Goal: Task Accomplishment & Management: Use online tool/utility

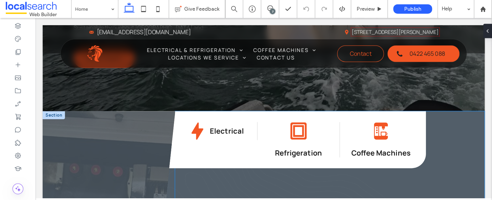
scroll to position [202, 0]
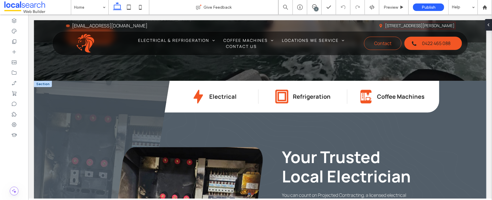
drag, startPoint x: 397, startPoint y: 14, endPoint x: 307, endPoint y: 105, distance: 128.3
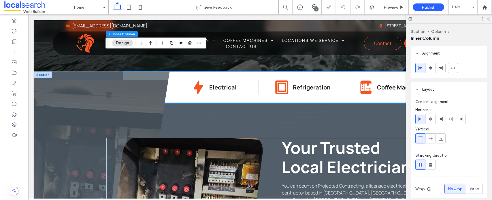
scroll to position [310, 0]
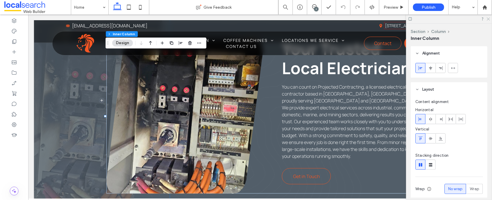
click at [393, 19] on icon at bounding box center [488, 19] width 4 height 4
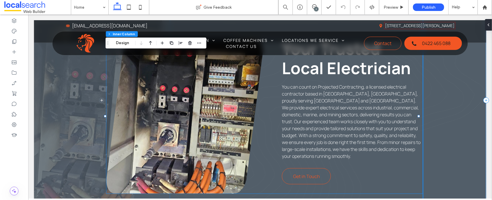
click at [222, 120] on link at bounding box center [184, 116] width 156 height 154
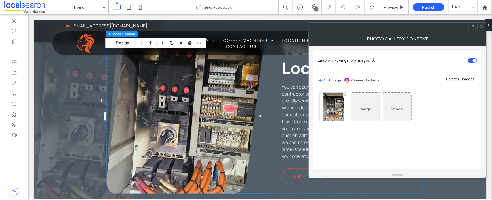
click at [198, 115] on link at bounding box center [184, 116] width 156 height 154
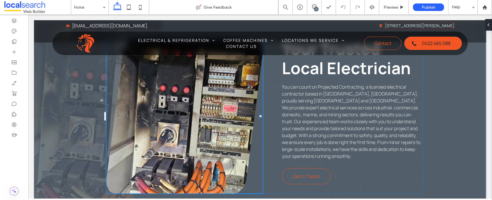
click at [213, 113] on link at bounding box center [184, 116] width 156 height 154
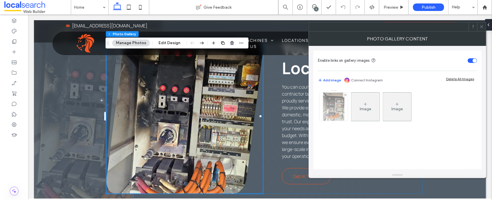
click at [338, 115] on img at bounding box center [333, 106] width 21 height 28
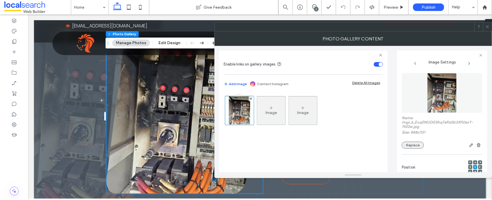
click at [393, 143] on button "Replace" at bounding box center [413, 144] width 22 height 7
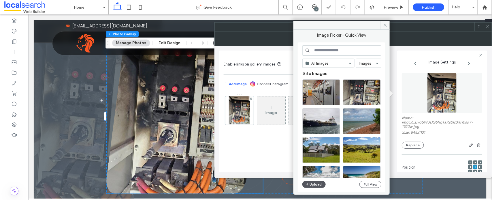
click at [320, 175] on button "Upload" at bounding box center [314, 184] width 24 height 7
click at [313, 175] on button "Upload" at bounding box center [314, 184] width 24 height 7
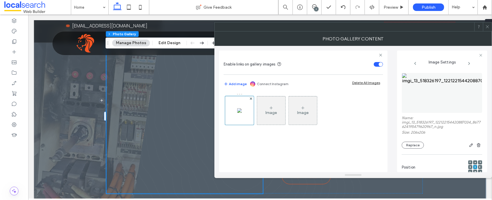
click at [393, 175] on div at bounding box center [246, 200] width 492 height 0
click at [393, 146] on button "Replace" at bounding box center [413, 144] width 22 height 7
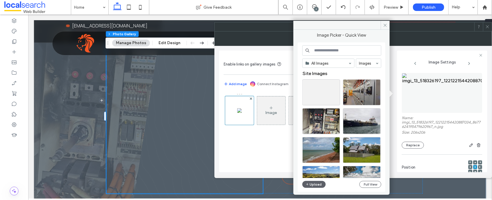
click at [310, 175] on div "All Images Images Site Images Upload Full View" at bounding box center [341, 117] width 79 height 144
click at [313, 175] on button "Upload" at bounding box center [314, 184] width 24 height 7
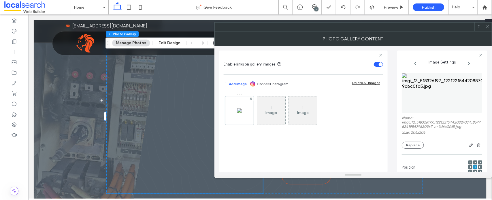
click at [393, 28] on icon at bounding box center [487, 26] width 4 height 4
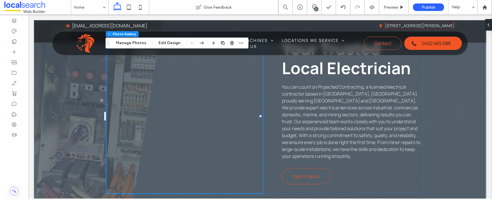
click at [209, 122] on link at bounding box center [184, 116] width 156 height 154
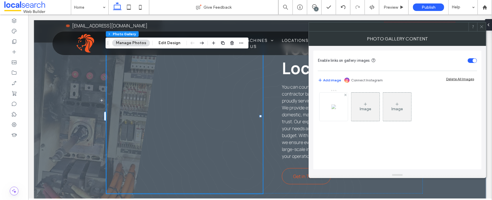
click at [336, 109] on img at bounding box center [333, 106] width 5 height 5
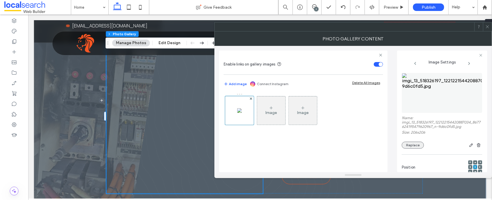
click at [393, 146] on button "Replace" at bounding box center [413, 144] width 22 height 7
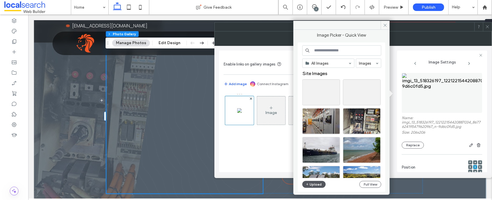
click at [313, 175] on button "Upload" at bounding box center [314, 184] width 24 height 7
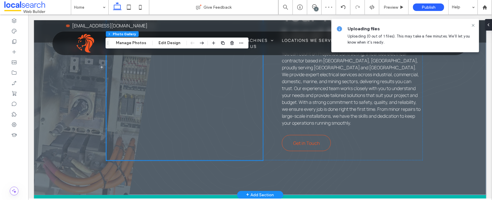
scroll to position [346, 0]
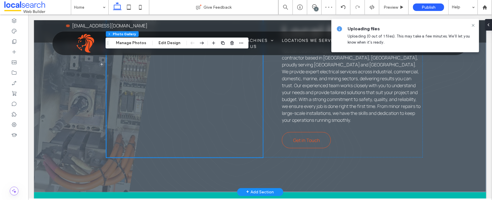
click at [202, 106] on link at bounding box center [184, 80] width 156 height 154
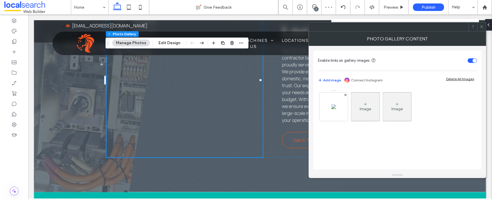
click at [393, 27] on icon at bounding box center [481, 26] width 4 height 4
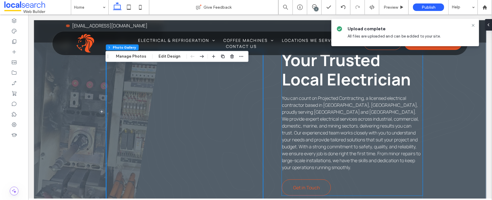
scroll to position [310, 0]
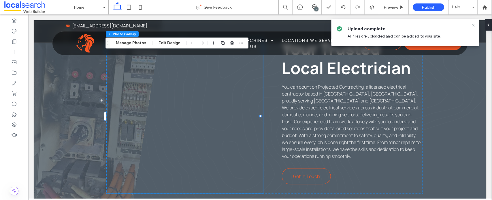
click at [208, 104] on link at bounding box center [184, 116] width 156 height 154
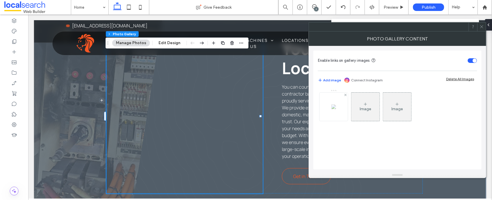
click at [333, 109] on img at bounding box center [333, 106] width 5 height 5
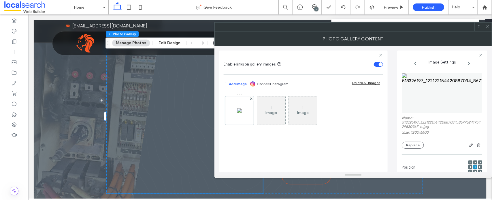
click at [393, 175] on div at bounding box center [246, 200] width 492 height 0
click at [393, 144] on button "Replace" at bounding box center [413, 144] width 22 height 7
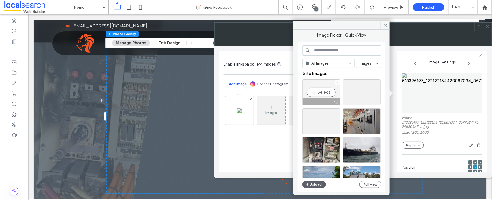
click at [337, 84] on span at bounding box center [337, 81] width 2 height 5
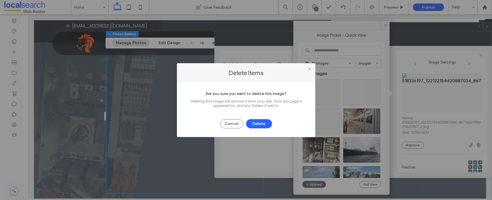
click at [257, 121] on button "Delete" at bounding box center [259, 123] width 26 height 9
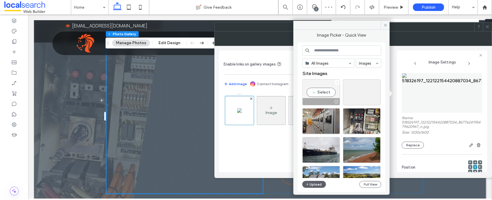
click at [338, 82] on icon at bounding box center [337, 82] width 2 height 2
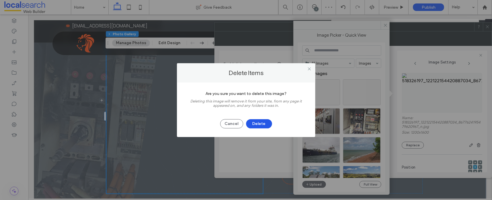
click at [254, 126] on button "Delete" at bounding box center [259, 123] width 26 height 9
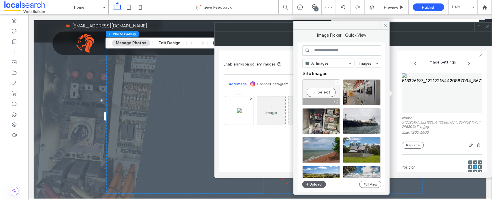
click at [336, 83] on div at bounding box center [337, 81] width 5 height 5
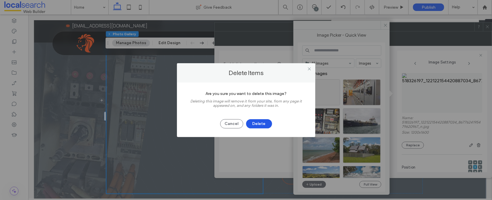
click at [256, 123] on button "Delete" at bounding box center [259, 123] width 26 height 9
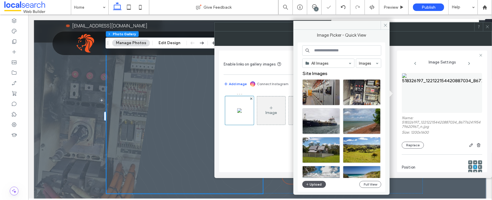
click at [313, 175] on button "Upload" at bounding box center [314, 184] width 24 height 7
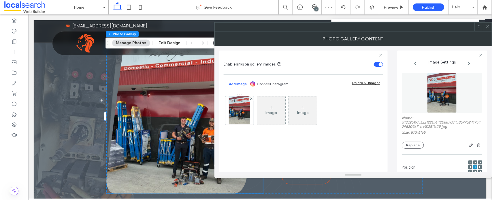
drag, startPoint x: 456, startPoint y: 77, endPoint x: 489, endPoint y: 87, distance: 34.9
drag, startPoint x: 489, startPoint y: 87, endPoint x: 345, endPoint y: 54, distance: 147.8
click at [345, 54] on span at bounding box center [303, 55] width 159 height 4
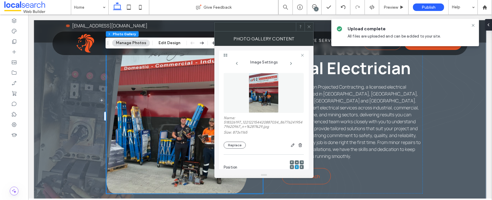
drag, startPoint x: 288, startPoint y: 88, endPoint x: 268, endPoint y: 93, distance: 20.7
click at [305, 26] on div at bounding box center [308, 26] width 9 height 9
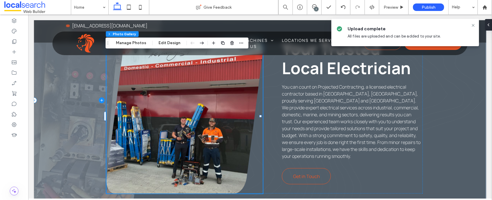
click at [59, 115] on span at bounding box center [102, 99] width 136 height 255
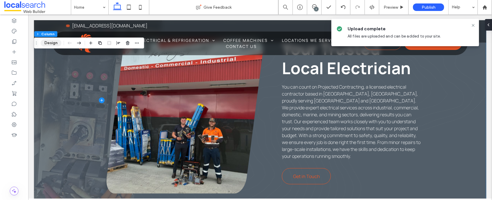
click at [54, 42] on button "Design" at bounding box center [51, 42] width 21 height 7
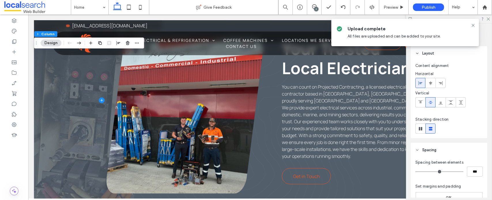
click at [393, 126] on div at bounding box center [448, 128] width 67 height 10
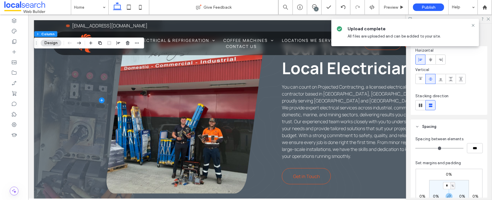
scroll to position [36, 0]
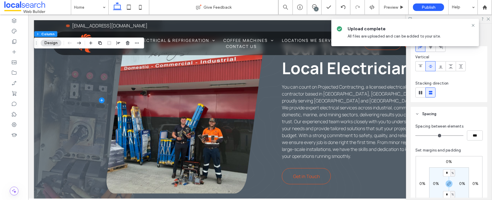
click at [393, 175] on div at bounding box center [246, 200] width 492 height 0
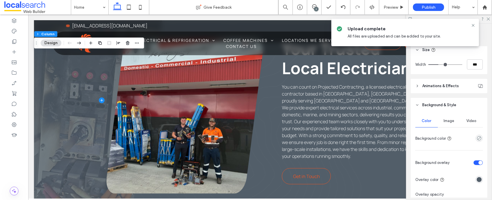
scroll to position [252, 0]
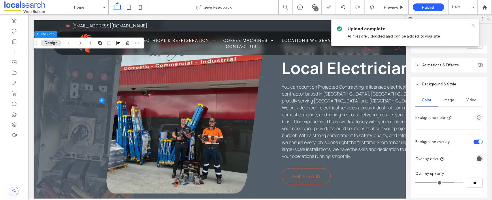
click at [393, 97] on div "Image" at bounding box center [449, 100] width 22 height 13
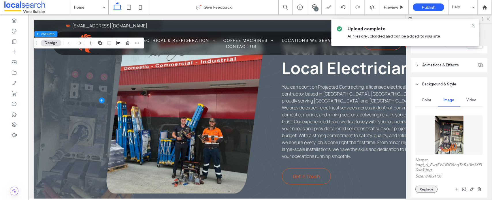
click at [393, 175] on button "Replace" at bounding box center [426, 188] width 22 height 7
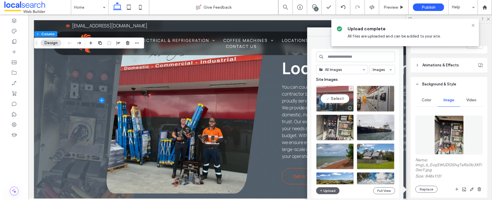
click at [336, 96] on div "Select" at bounding box center [335, 99] width 38 height 26
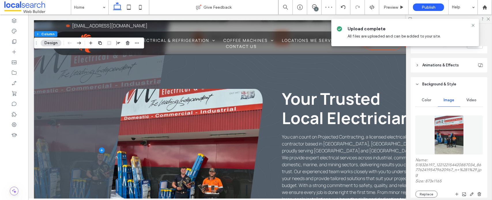
scroll to position [274, 0]
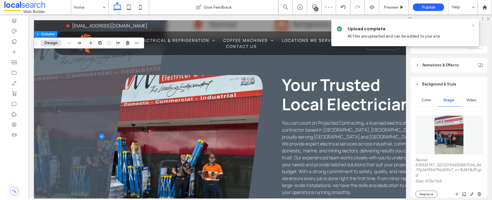
click at [393, 25] on icon at bounding box center [473, 25] width 5 height 5
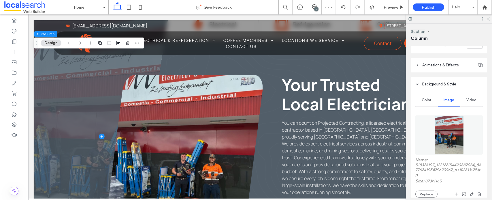
click at [393, 19] on icon at bounding box center [488, 19] width 4 height 4
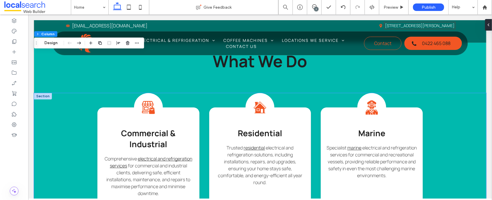
scroll to position [454, 0]
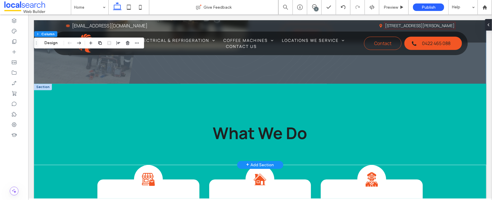
click at [39, 87] on div at bounding box center [43, 87] width 18 height 6
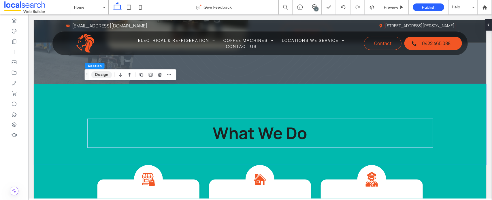
click at [95, 75] on button "Design" at bounding box center [101, 74] width 21 height 7
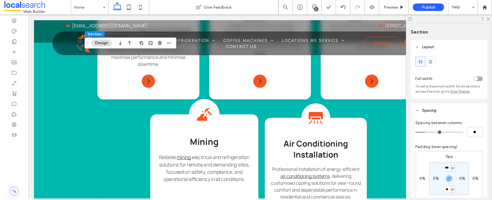
scroll to position [670, 0]
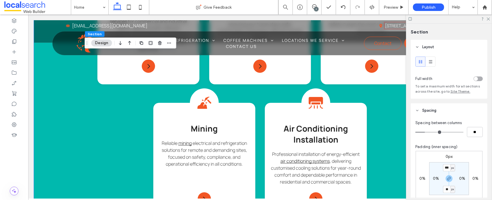
click at [80, 122] on div "Commercial Icon Commercial & Industrial Comprehensive electrical and refrigerat…" at bounding box center [260, 128] width 452 height 360
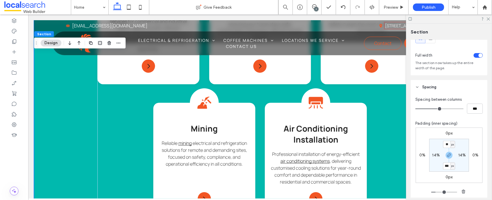
scroll to position [36, 0]
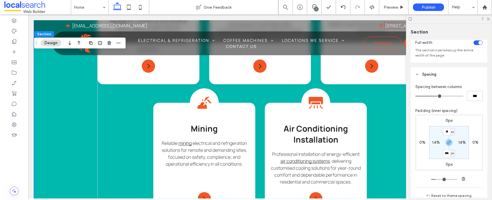
type input "***"
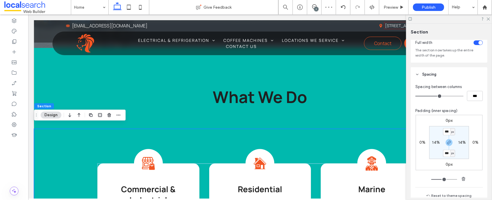
scroll to position [526, 0]
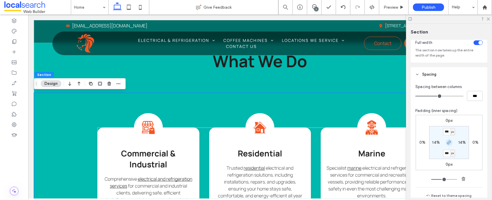
click at [393, 141] on icon "button" at bounding box center [448, 142] width 5 height 5
click at [393, 133] on input "***" at bounding box center [446, 131] width 7 height 7
type input "**"
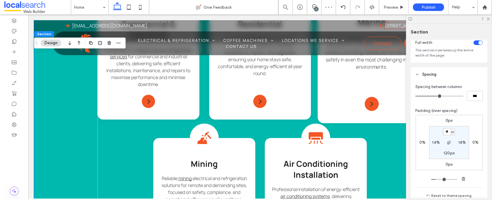
scroll to position [598, 0]
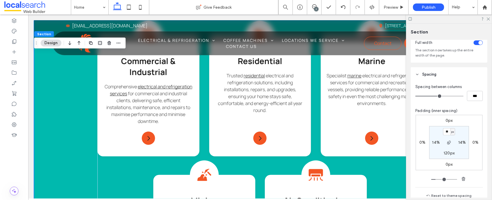
click at [393, 21] on div at bounding box center [449, 18] width 86 height 9
click at [393, 20] on icon at bounding box center [488, 19] width 4 height 4
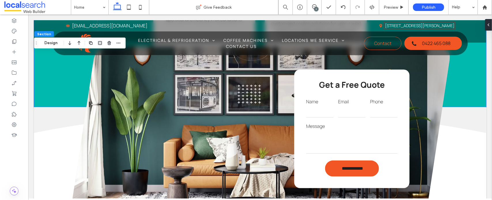
scroll to position [814, 0]
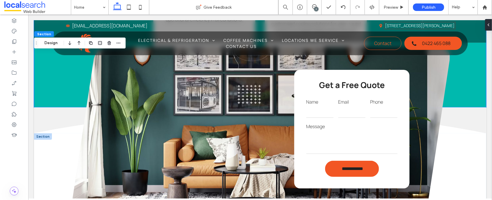
click at [160, 126] on div "**********" at bounding box center [260, 135] width 380 height 179
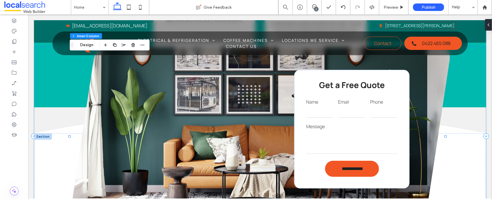
click at [160, 124] on div "**********" at bounding box center [260, 135] width 380 height 179
click at [85, 42] on button "Design" at bounding box center [86, 44] width 21 height 7
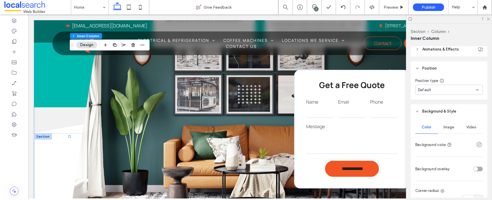
scroll to position [360, 0]
click at [393, 125] on span "Image" at bounding box center [449, 126] width 11 height 5
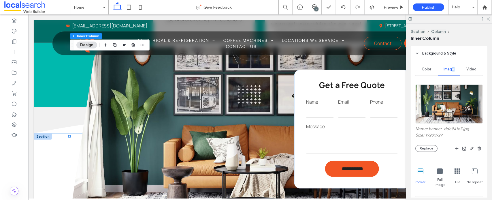
scroll to position [432, 0]
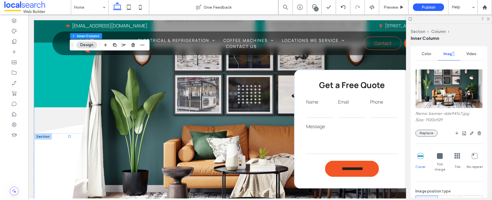
click at [393, 132] on button "Replace" at bounding box center [426, 133] width 22 height 7
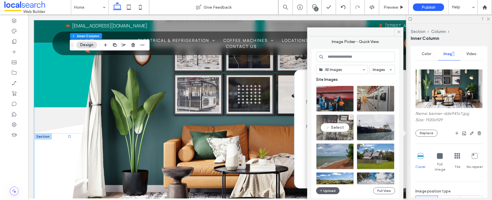
click at [329, 127] on div "Select" at bounding box center [335, 127] width 38 height 26
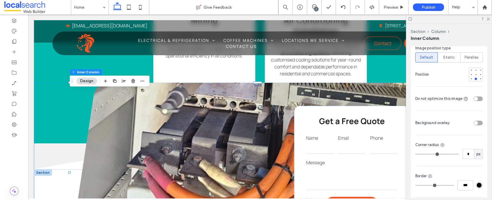
scroll to position [518, 0]
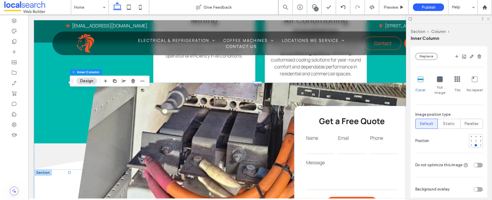
click at [393, 19] on use at bounding box center [487, 19] width 3 height 3
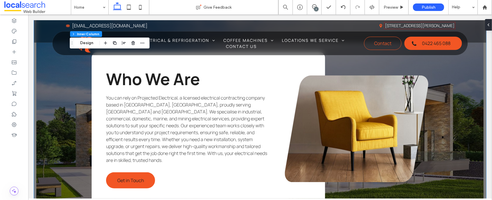
scroll to position [1066, 0]
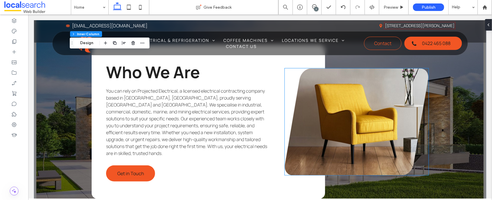
click at [358, 142] on link at bounding box center [356, 121] width 144 height 107
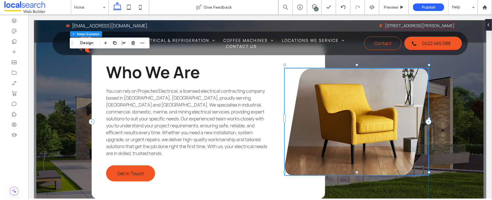
click at [358, 142] on link at bounding box center [356, 121] width 144 height 107
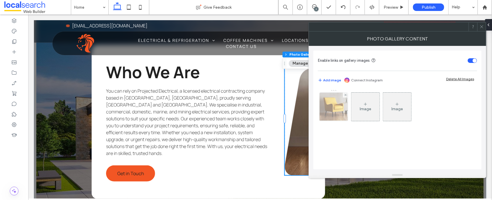
click at [340, 109] on img at bounding box center [333, 106] width 35 height 28
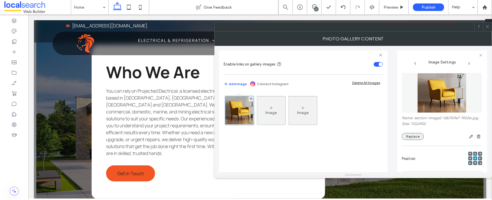
click at [393, 136] on button "Replace" at bounding box center [413, 136] width 22 height 7
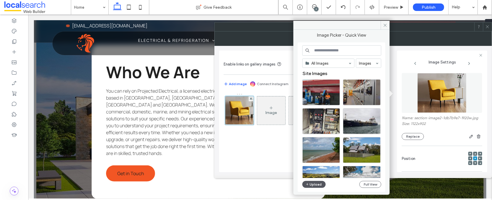
click at [313, 175] on button "Upload" at bounding box center [314, 184] width 24 height 7
click at [317, 175] on button "Upload" at bounding box center [314, 184] width 24 height 7
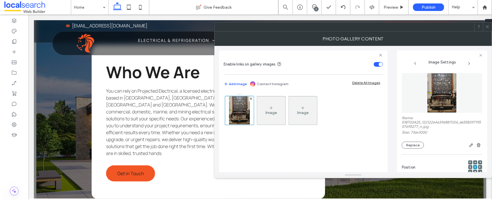
click at [393, 175] on div at bounding box center [246, 200] width 492 height 0
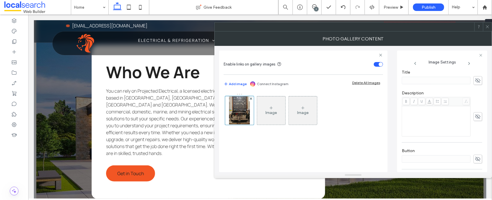
scroll to position [176, 0]
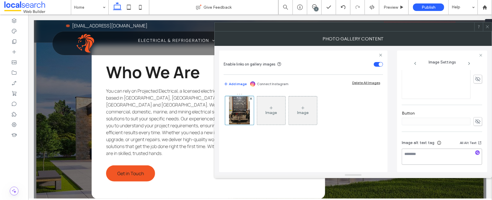
click at [393, 154] on textarea at bounding box center [442, 156] width 80 height 16
click at [393, 153] on icon "button" at bounding box center [477, 152] width 4 height 4
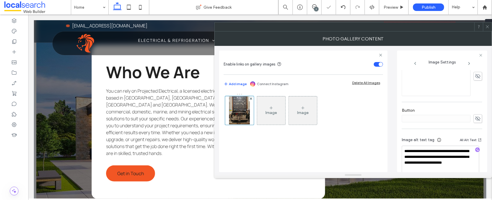
scroll to position [188, 0]
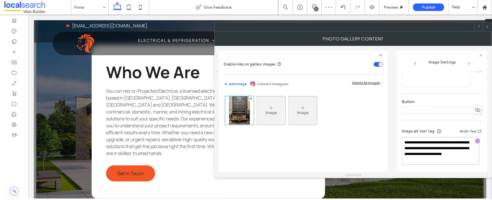
drag, startPoint x: 421, startPoint y: 147, endPoint x: 444, endPoint y: 162, distance: 27.8
click at [393, 162] on textarea "**********" at bounding box center [440, 151] width 77 height 28
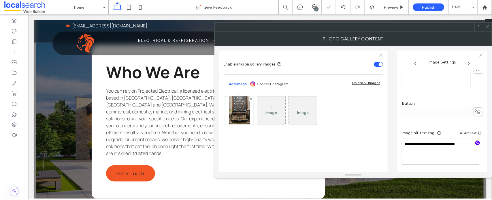
scroll to position [185, 0]
drag, startPoint x: 422, startPoint y: 151, endPoint x: 393, endPoint y: 141, distance: 30.2
click at [393, 141] on div "**********" at bounding box center [353, 109] width 268 height 126
click at [393, 152] on textarea "**********" at bounding box center [440, 152] width 77 height 24
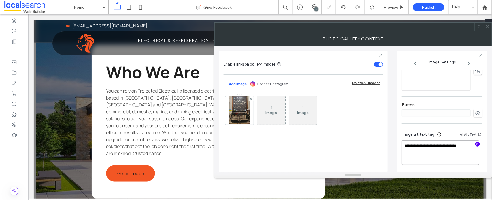
scroll to position [183, 0]
click at [393, 152] on textarea "**********" at bounding box center [440, 153] width 77 height 24
paste textarea "**********"
type textarea "**********"
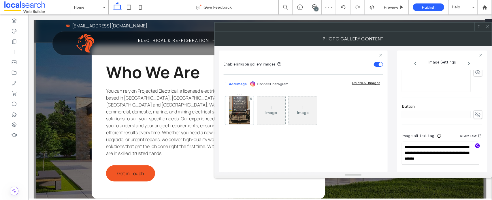
click at [391, 130] on div "**********" at bounding box center [353, 109] width 268 height 126
click at [393, 26] on div at bounding box center [352, 26] width 277 height 9
click at [393, 28] on icon at bounding box center [487, 26] width 4 height 4
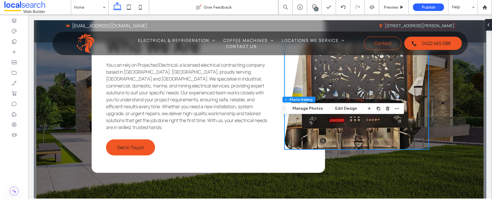
scroll to position [1102, 0]
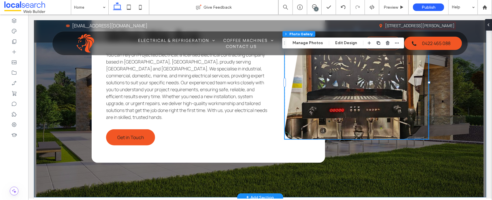
click at [83, 175] on div "Who We Are You can rely on Projected Electrical, a licensed electrical contract…" at bounding box center [260, 85] width 452 height 223
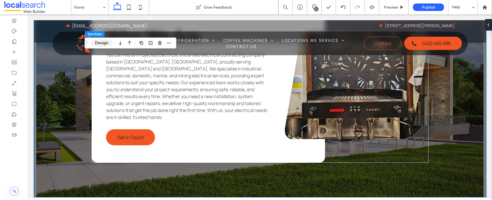
click at [107, 39] on button "Design" at bounding box center [101, 42] width 21 height 7
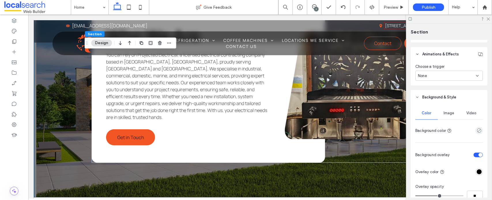
scroll to position [252, 0]
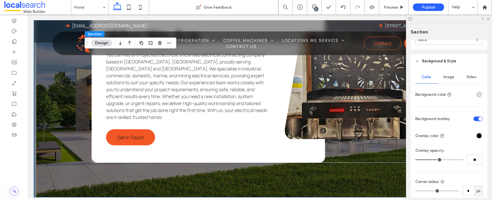
click at [393, 75] on span "Image" at bounding box center [449, 77] width 11 height 5
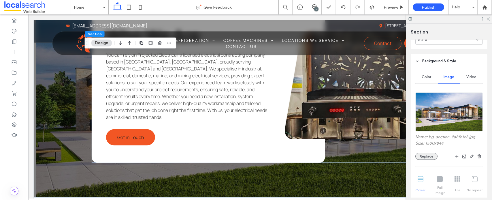
click at [393, 158] on button "Replace" at bounding box center [426, 156] width 22 height 7
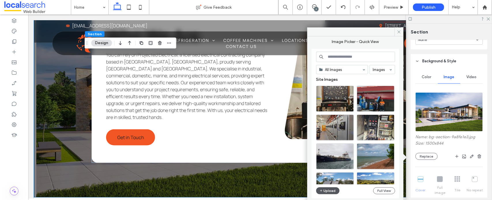
click at [320, 175] on icon "button" at bounding box center [320, 190] width 3 height 5
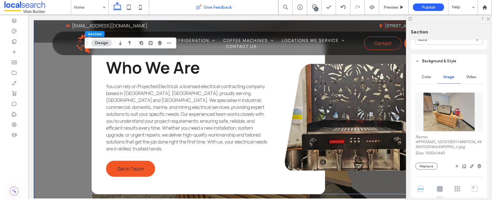
scroll to position [1174, 0]
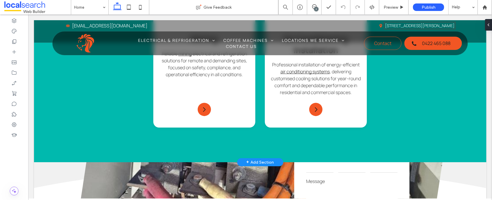
scroll to position [756, 0]
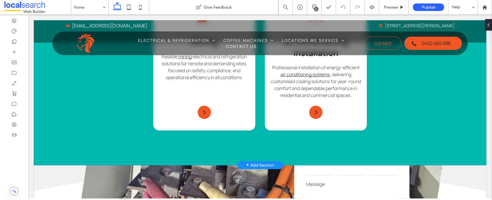
click at [72, 108] on div "Commercial Icon Commercial & Industrial Comprehensive electrical and refrigerat…" at bounding box center [260, 13] width 452 height 302
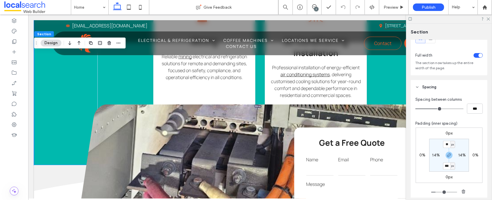
scroll to position [36, 0]
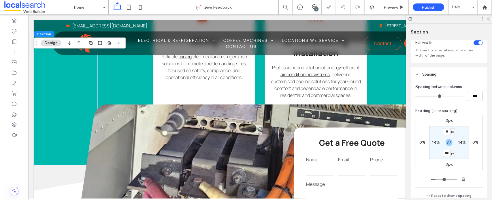
click at [446, 154] on input "***" at bounding box center [446, 152] width 7 height 7
click at [45, 150] on div "**********" at bounding box center [260, 193] width 452 height 179
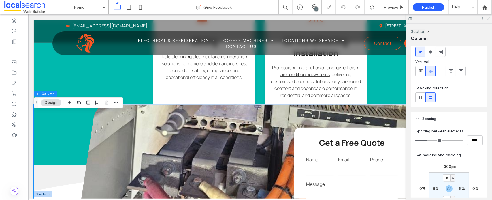
scroll to position [72, 0]
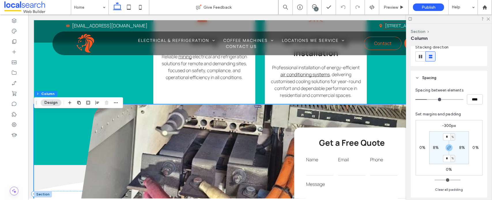
click at [49, 152] on div "**********" at bounding box center [260, 193] width 452 height 179
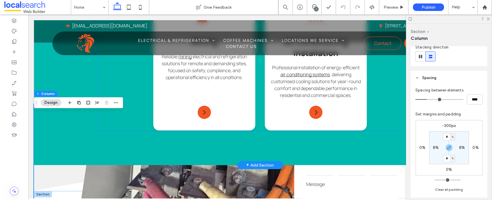
click at [110, 77] on div "Commercial Icon Commercial & Industrial Comprehensive electrical and refrigerat…" at bounding box center [259, 2] width 325 height 253
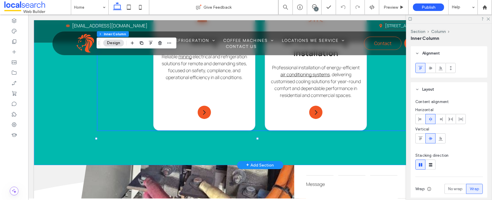
click at [73, 78] on div "Commercial Icon Commercial & Industrial Comprehensive electrical and refrigerat…" at bounding box center [260, 13] width 452 height 302
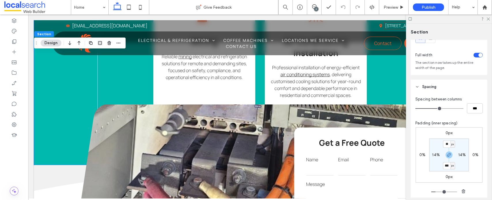
scroll to position [36, 0]
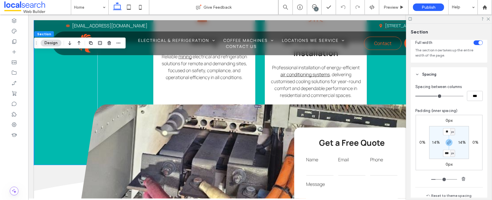
type input "***"
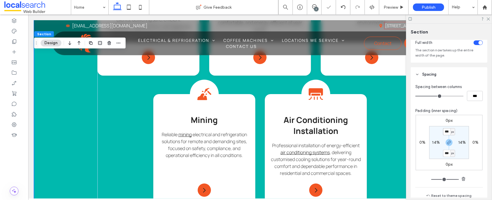
click at [445, 131] on input "***" at bounding box center [446, 131] width 7 height 7
click at [447, 142] on icon "button" at bounding box center [448, 142] width 5 height 5
type input "***"
click at [446, 128] on section "*** px 14% 320px 14%" at bounding box center [449, 142] width 40 height 33
click at [447, 130] on input "***" at bounding box center [446, 131] width 7 height 7
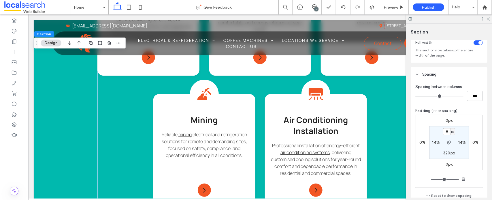
type input "**"
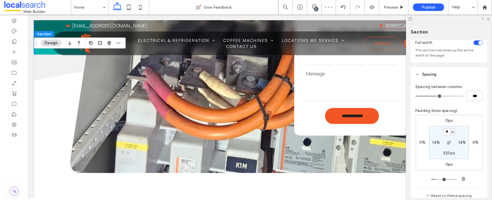
scroll to position [972, 0]
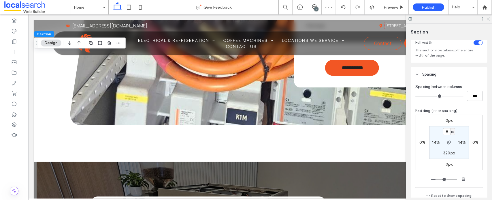
click at [487, 19] on icon at bounding box center [488, 19] width 4 height 4
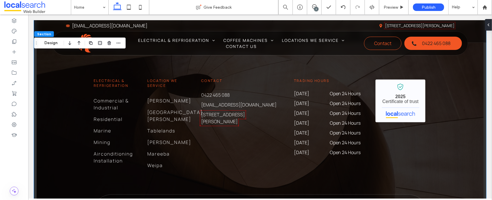
scroll to position [1440, 0]
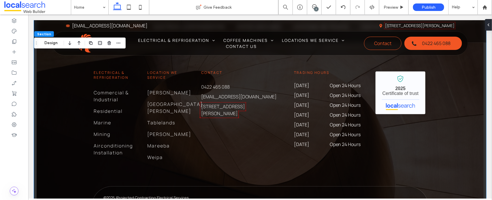
click at [60, 129] on div "Home Electrical & Refrigeration Coffee Machines Locations We Service Contact Us…" at bounding box center [260, 102] width 452 height 294
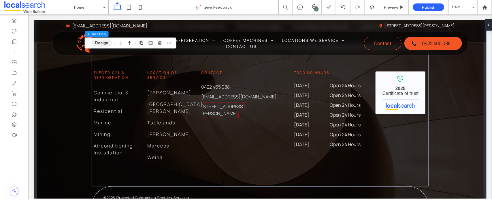
click at [99, 45] on button "Design" at bounding box center [101, 42] width 21 height 7
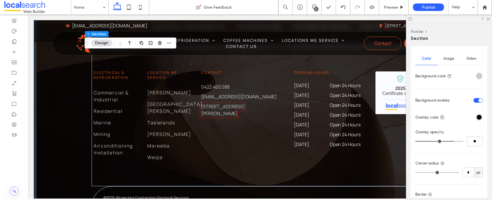
scroll to position [216, 0]
click at [453, 59] on div "Image" at bounding box center [449, 57] width 22 height 13
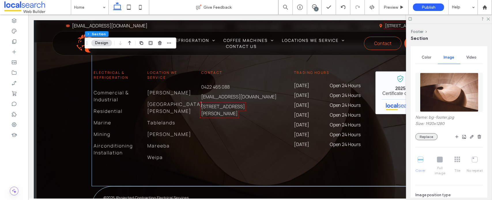
click at [427, 139] on button "Replace" at bounding box center [426, 136] width 22 height 7
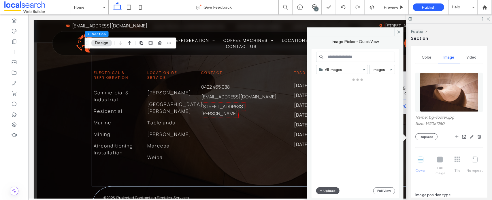
click at [325, 188] on button "Upload" at bounding box center [328, 190] width 24 height 7
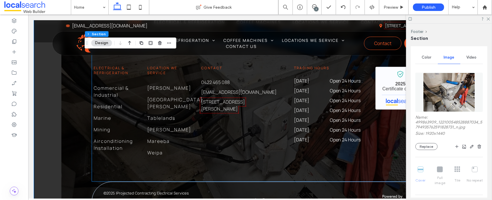
scroll to position [1494, 0]
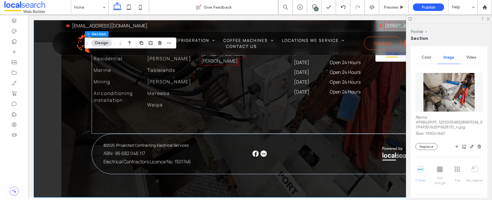
click at [488, 21] on div at bounding box center [449, 18] width 86 height 9
click at [488, 20] on icon at bounding box center [488, 19] width 4 height 4
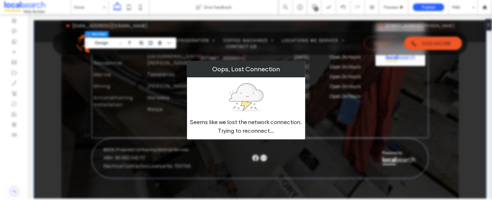
click at [473, 108] on div "Oops, Lost Connection Seems like we lost the network connection. Trying to reco…" at bounding box center [246, 100] width 492 height 200
click at [346, 88] on div "Oops, Lost Connection Seems like we lost the network connection. Trying to reco…" at bounding box center [246, 100] width 492 height 200
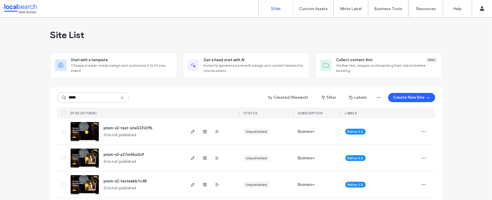
type input "*****"
click at [86, 128] on img at bounding box center [85, 141] width 28 height 39
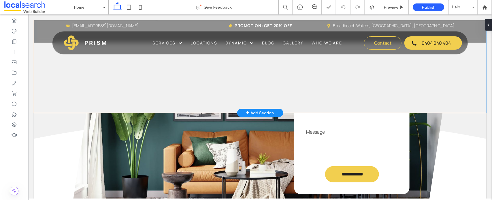
scroll to position [795, 0]
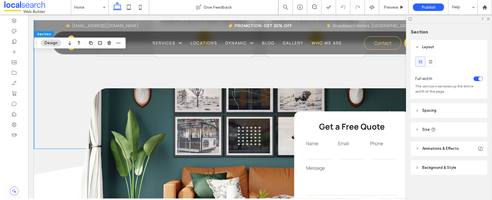
click at [441, 110] on header "Spacing" at bounding box center [448, 110] width 77 height 14
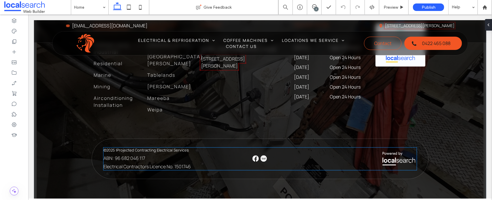
scroll to position [1488, 0]
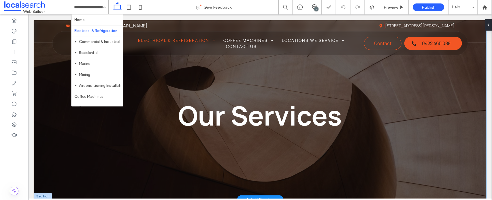
click at [110, 140] on div "Our Services" at bounding box center [260, 109] width 452 height 179
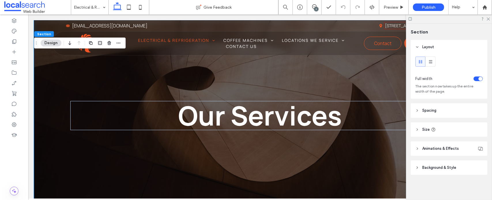
scroll to position [1, 0]
click at [435, 168] on span "Background & Style" at bounding box center [439, 167] width 34 height 6
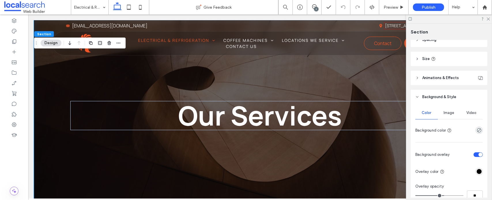
scroll to position [73, 0]
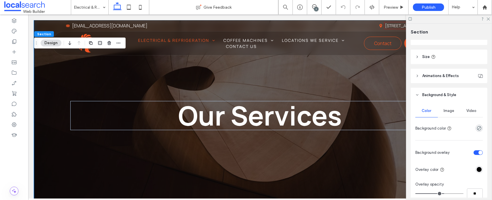
click at [448, 106] on div "Image" at bounding box center [449, 110] width 22 height 13
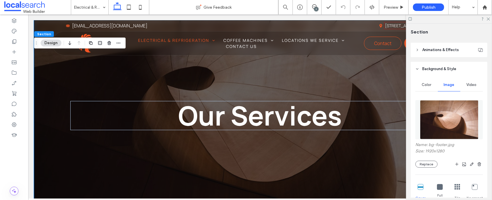
scroll to position [145, 0]
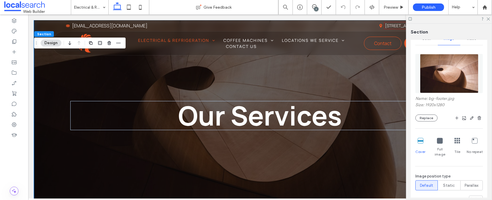
click at [428, 114] on div "Name: bg-footer.jpg Size: 1920x1280 Replace" at bounding box center [448, 108] width 67 height 25
click at [428, 117] on button "Replace" at bounding box center [426, 117] width 22 height 7
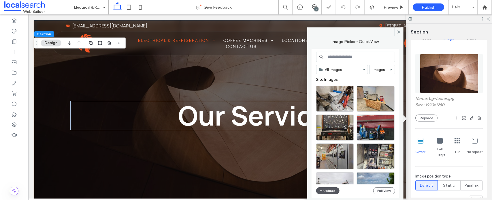
click at [329, 192] on button "Upload" at bounding box center [328, 190] width 24 height 7
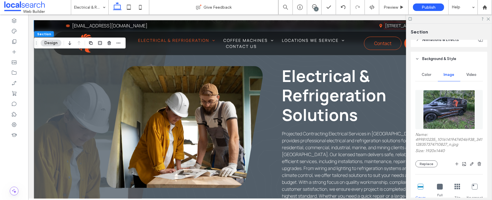
scroll to position [180, 0]
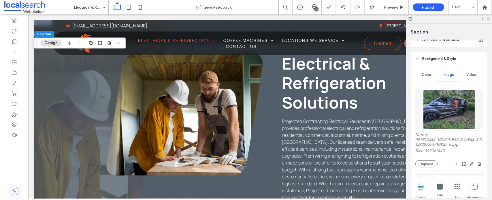
click at [212, 117] on link at bounding box center [184, 114] width 156 height 122
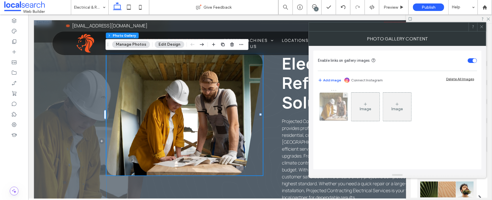
click at [337, 114] on img at bounding box center [334, 106] width 42 height 28
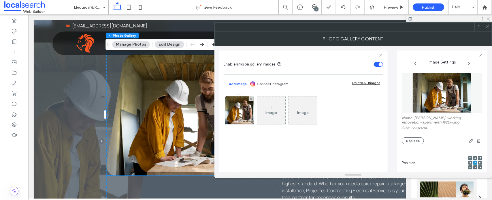
click at [417, 136] on div "Name: tiler-working-renovation-apartment-1920w.jpg Size: 1920x1280 Replace" at bounding box center [442, 129] width 80 height 29
click at [417, 137] on div "Name: tiler-working-renovation-apartment-1920w.jpg Size: 1920x1280 Replace" at bounding box center [442, 129] width 80 height 29
click at [417, 139] on button "Replace" at bounding box center [413, 140] width 22 height 7
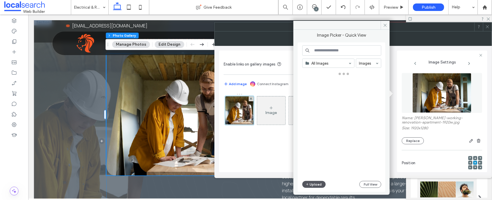
click at [311, 186] on button "Upload" at bounding box center [314, 184] width 24 height 7
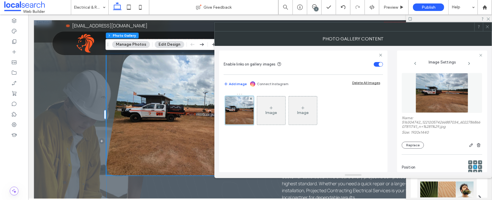
click at [433, 199] on div at bounding box center [246, 200] width 492 height 0
click at [421, 147] on button "Replace" at bounding box center [413, 144] width 22 height 7
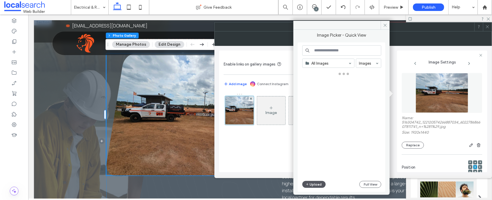
click at [313, 182] on button "Upload" at bounding box center [314, 184] width 24 height 7
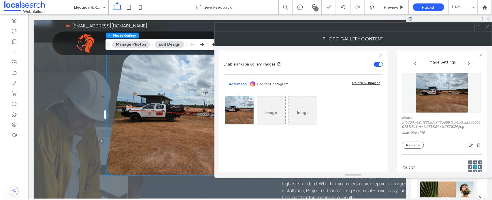
click at [433, 199] on div at bounding box center [246, 200] width 492 height 0
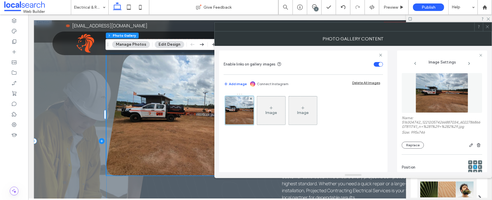
click at [56, 91] on span at bounding box center [102, 141] width 136 height 244
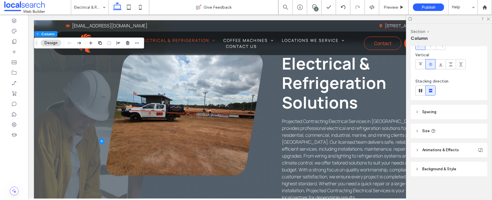
scroll to position [39, 0]
click at [457, 168] on header "Background & Style" at bounding box center [448, 167] width 77 height 14
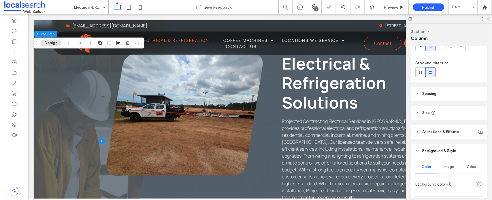
scroll to position [147, 0]
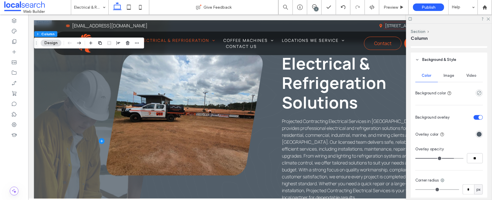
click at [446, 71] on div "Image" at bounding box center [449, 75] width 22 height 13
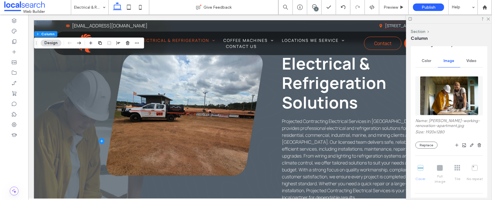
scroll to position [183, 0]
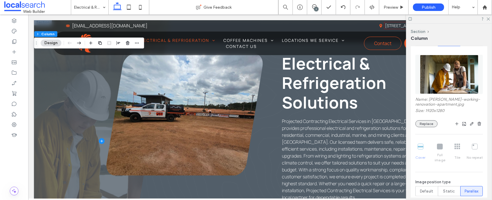
click at [425, 122] on button "Replace" at bounding box center [426, 123] width 22 height 7
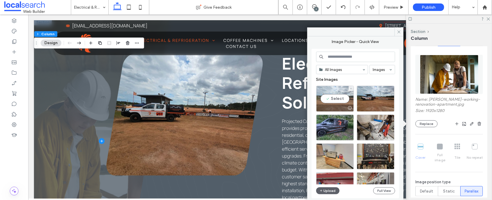
click at [333, 98] on div "Select" at bounding box center [335, 99] width 38 height 26
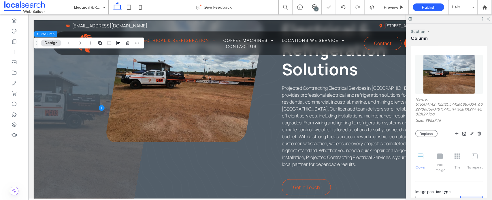
scroll to position [216, 0]
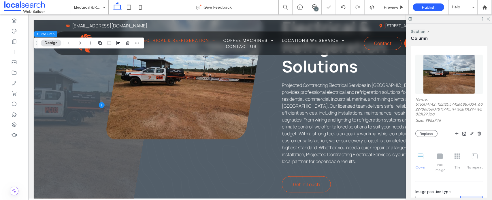
click at [227, 117] on link at bounding box center [184, 78] width 156 height 122
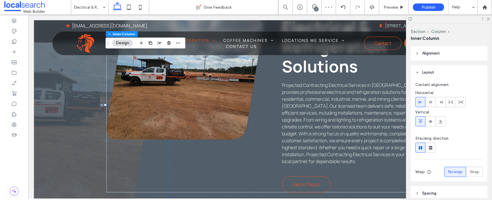
click at [227, 117] on link at bounding box center [184, 78] width 156 height 122
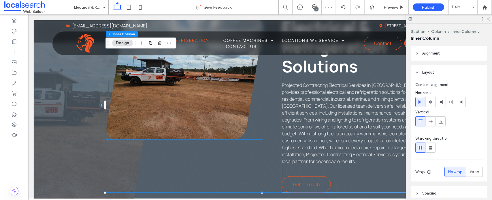
click at [219, 108] on link at bounding box center [184, 78] width 156 height 122
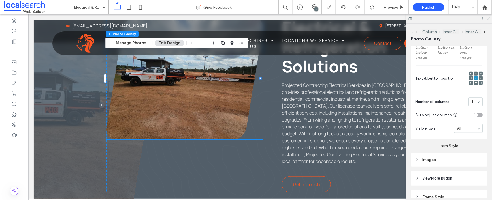
scroll to position [240, 0]
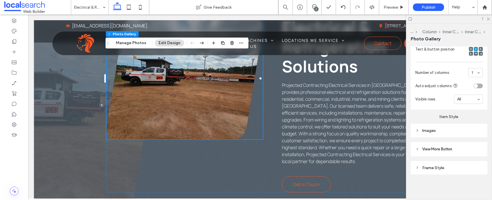
click at [433, 133] on div "Images" at bounding box center [448, 130] width 67 height 5
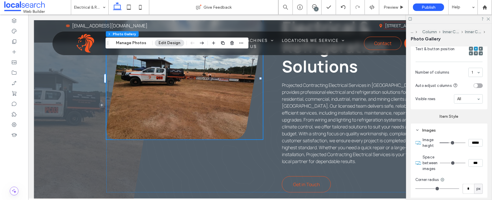
click at [165, 77] on link at bounding box center [184, 78] width 156 height 122
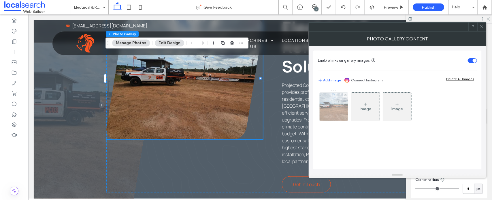
click at [342, 108] on img at bounding box center [334, 106] width 38 height 28
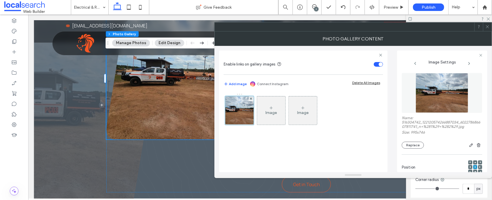
scroll to position [176, 0]
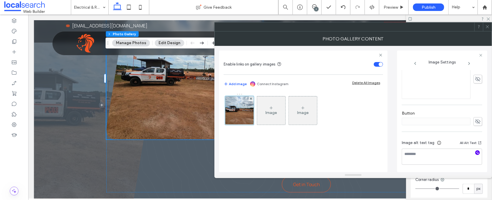
click at [475, 151] on icon "button" at bounding box center [477, 152] width 4 height 4
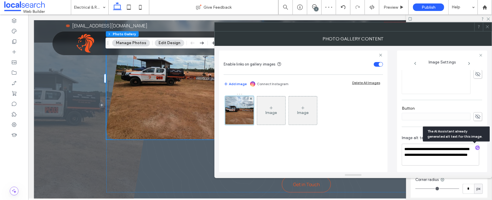
scroll to position [182, 0]
drag, startPoint x: 404, startPoint y: 153, endPoint x: 462, endPoint y: 163, distance: 58.5
click at [462, 163] on textarea "**********" at bounding box center [440, 154] width 77 height 22
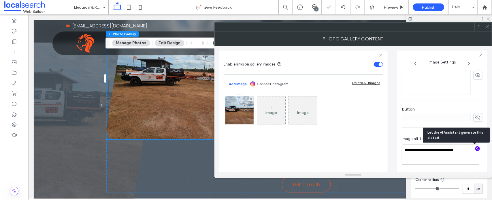
scroll to position [179, 0]
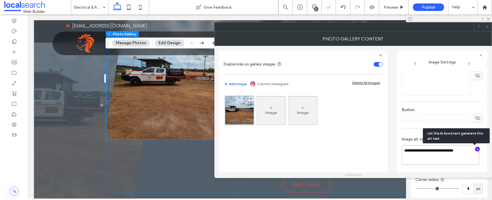
drag, startPoint x: 461, startPoint y: 151, endPoint x: 359, endPoint y: 149, distance: 101.4
click at [359, 149] on div "**********" at bounding box center [353, 109] width 268 height 126
click at [464, 155] on textarea "**********" at bounding box center [440, 155] width 77 height 19
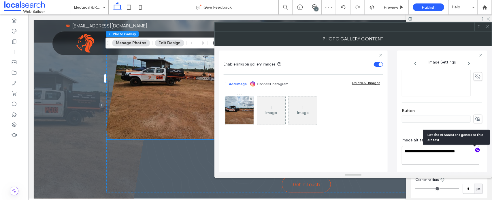
scroll to position [178, 0]
paste textarea "**********"
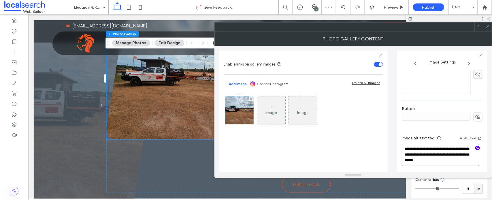
type textarea "**********"
click at [487, 27] on icon at bounding box center [487, 26] width 4 height 4
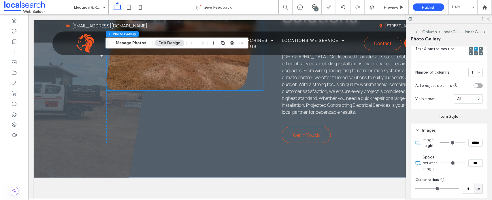
scroll to position [432, 0]
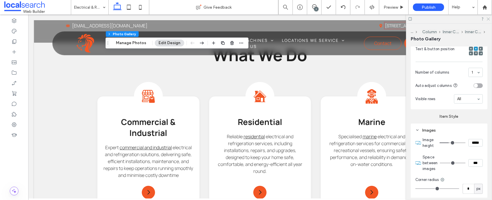
click at [487, 19] on icon at bounding box center [488, 19] width 4 height 4
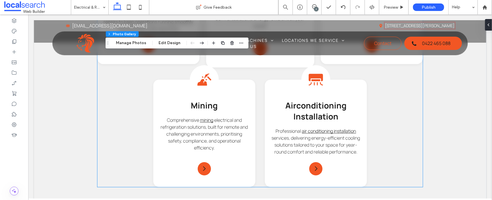
scroll to position [576, 0]
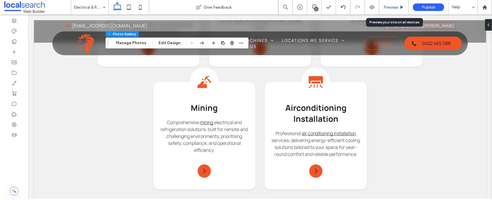
click at [392, 5] on span "Preview" at bounding box center [390, 7] width 14 height 5
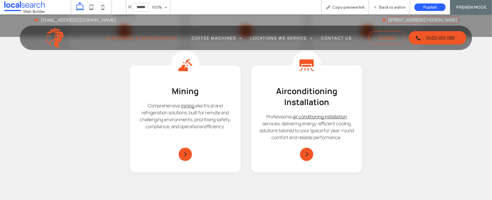
scroll to position [558, 0]
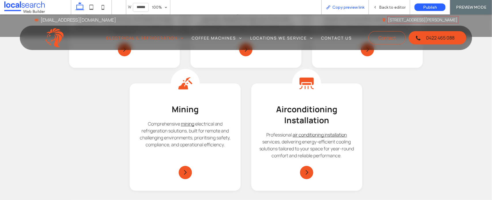
click at [344, 7] on span "Copy preview link" at bounding box center [348, 7] width 32 height 5
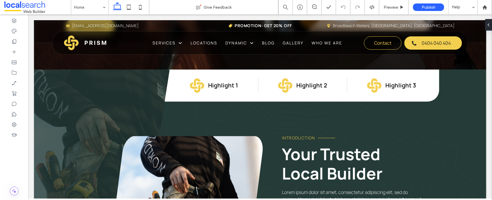
scroll to position [216, 0]
